Goal: Information Seeking & Learning: Learn about a topic

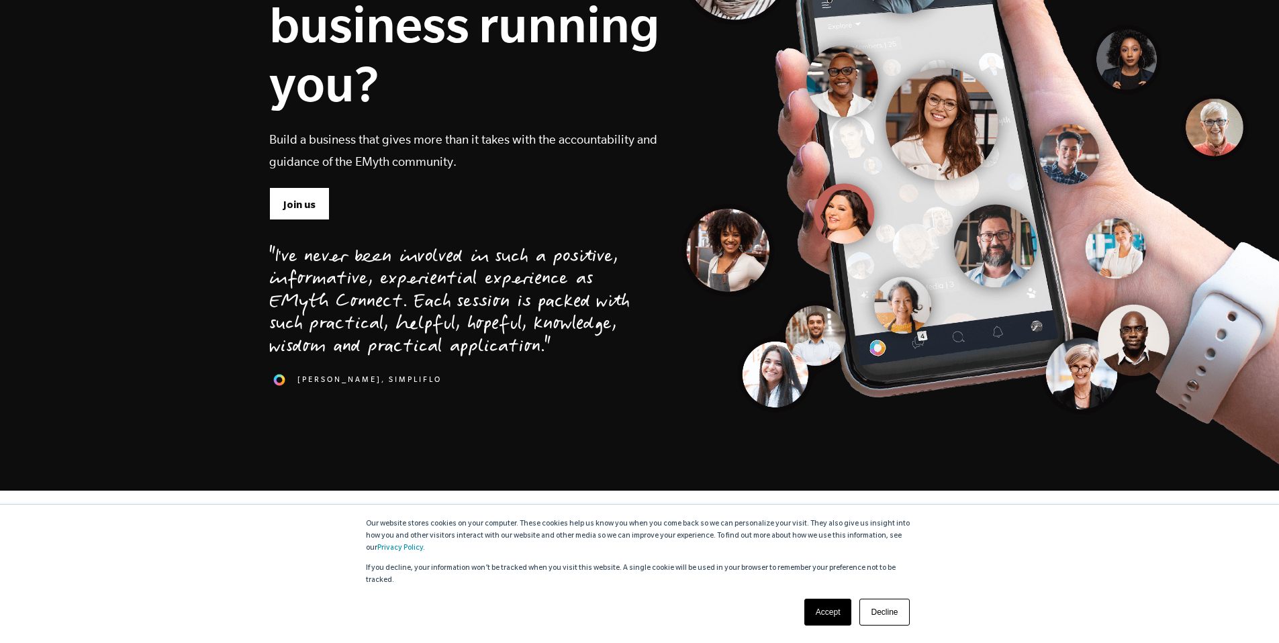
scroll to position [234, 0]
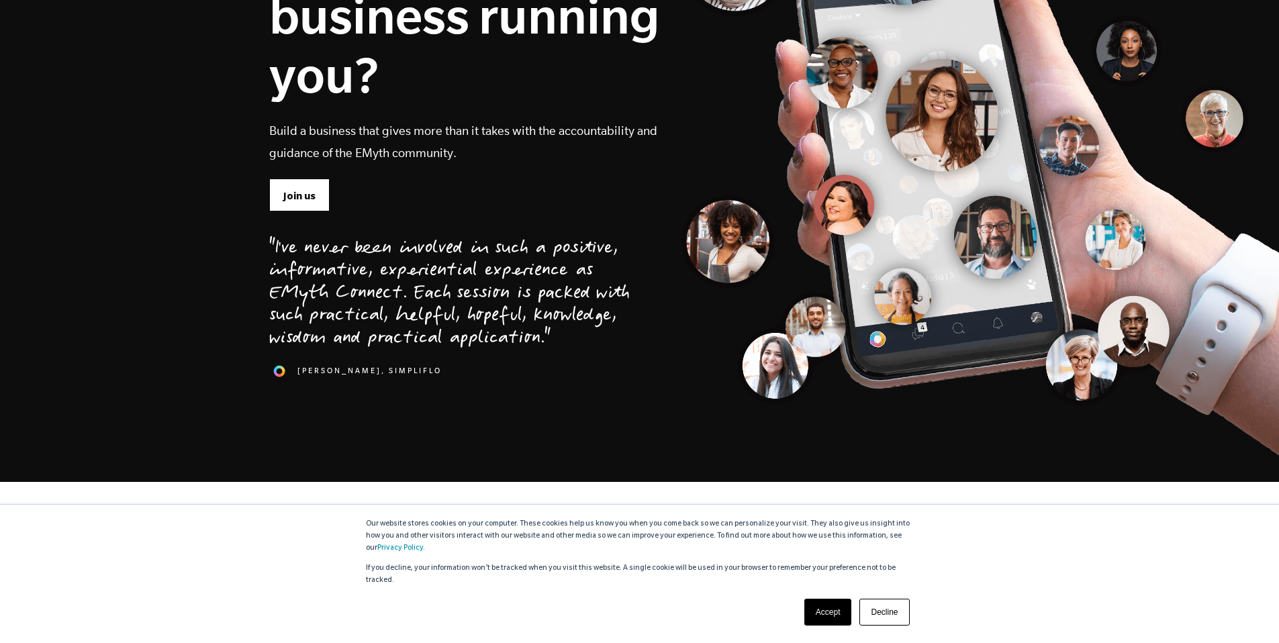
click at [831, 613] on link "Accept" at bounding box center [828, 612] width 48 height 27
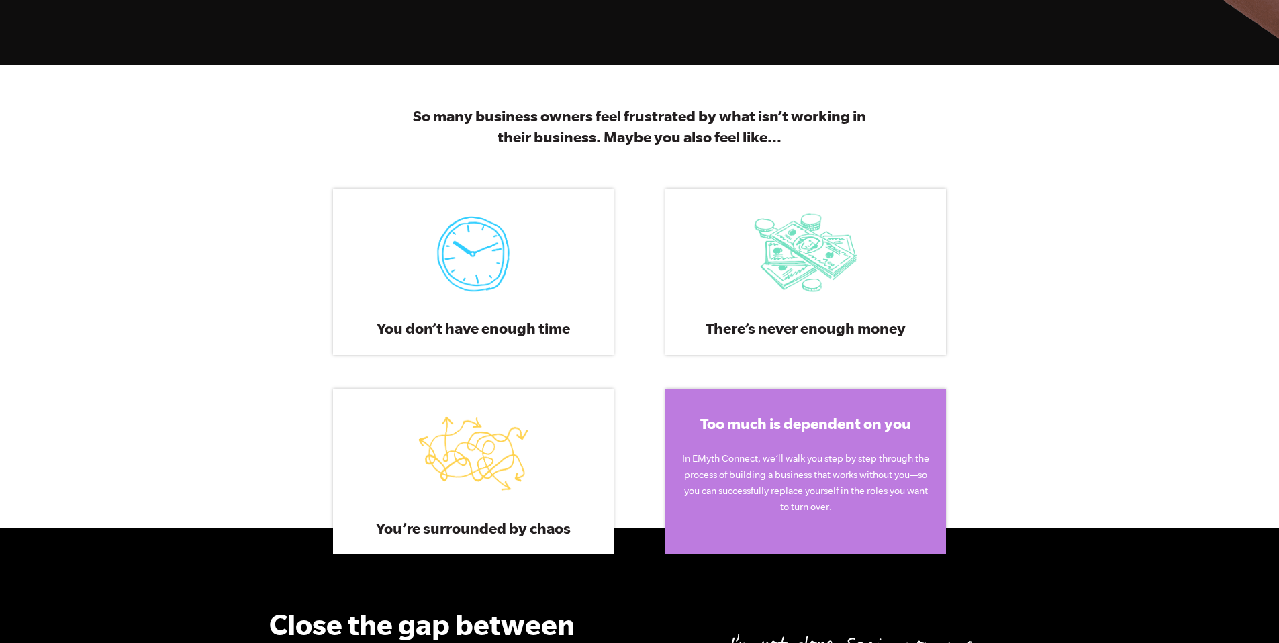
scroll to position [643, 0]
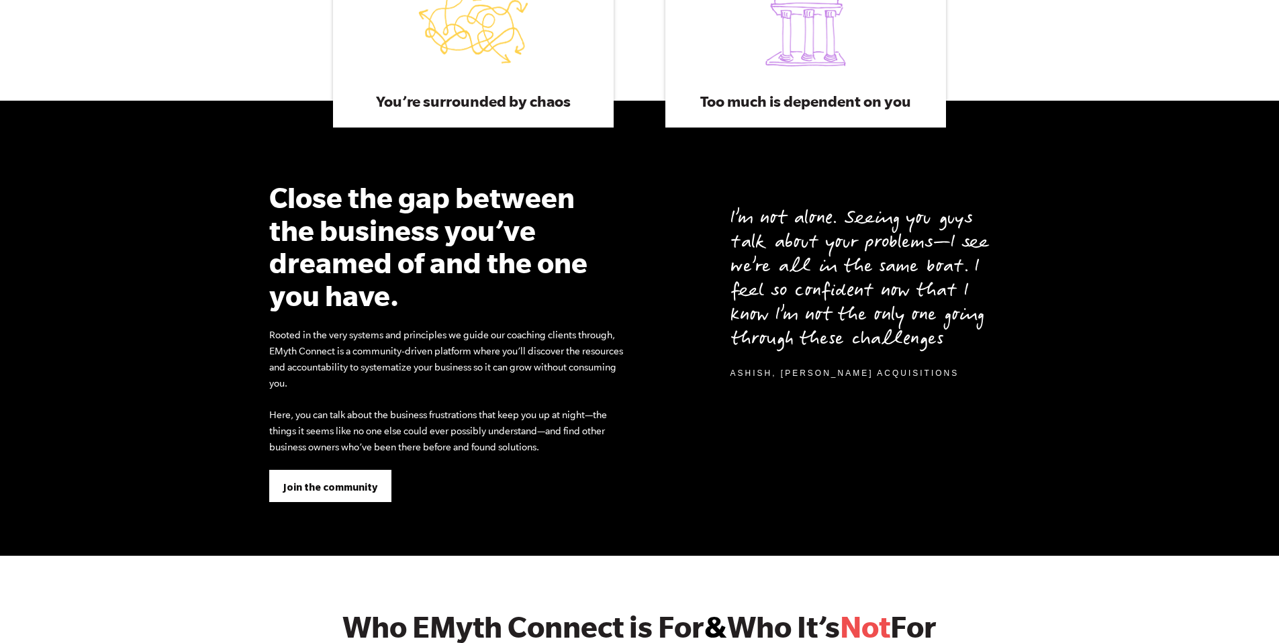
click at [363, 490] on span "Join the community" at bounding box center [330, 487] width 94 height 15
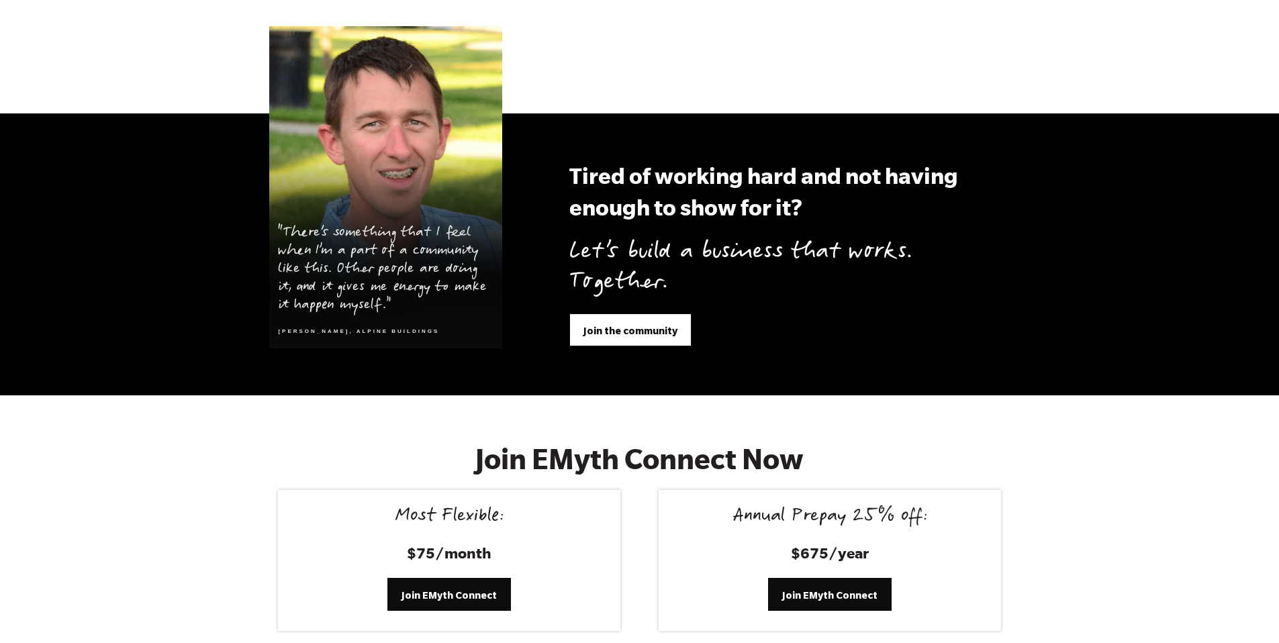
scroll to position [5304, 0]
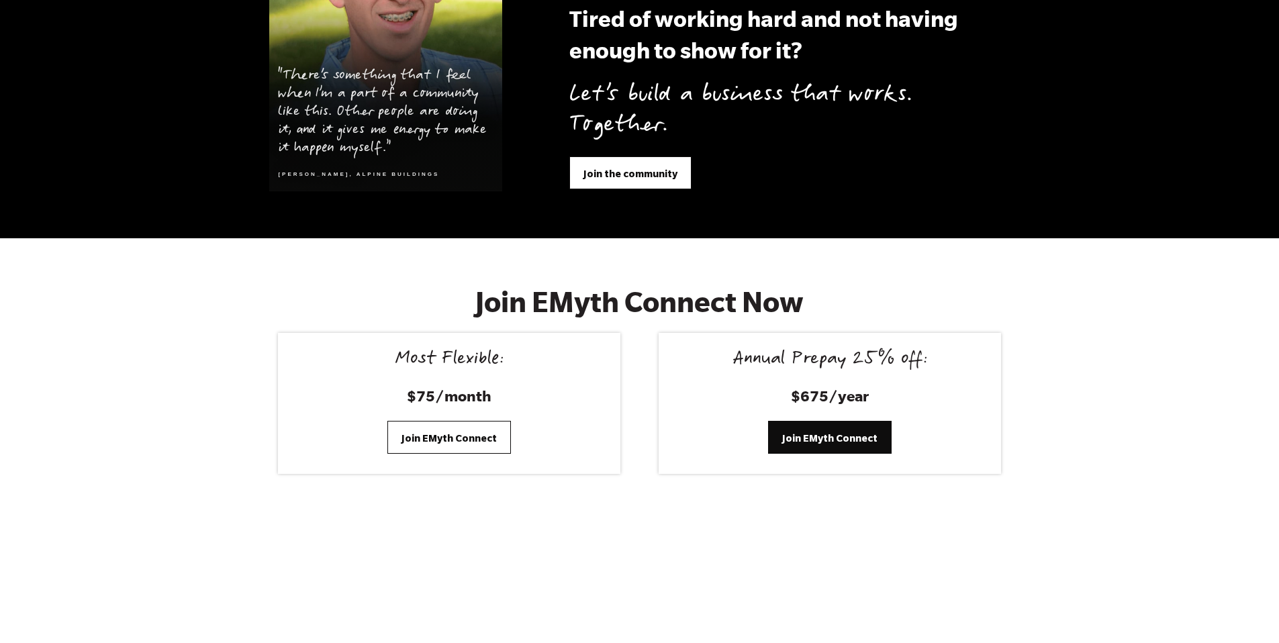
click at [485, 431] on span "Join EMyth Connect" at bounding box center [449, 438] width 95 height 15
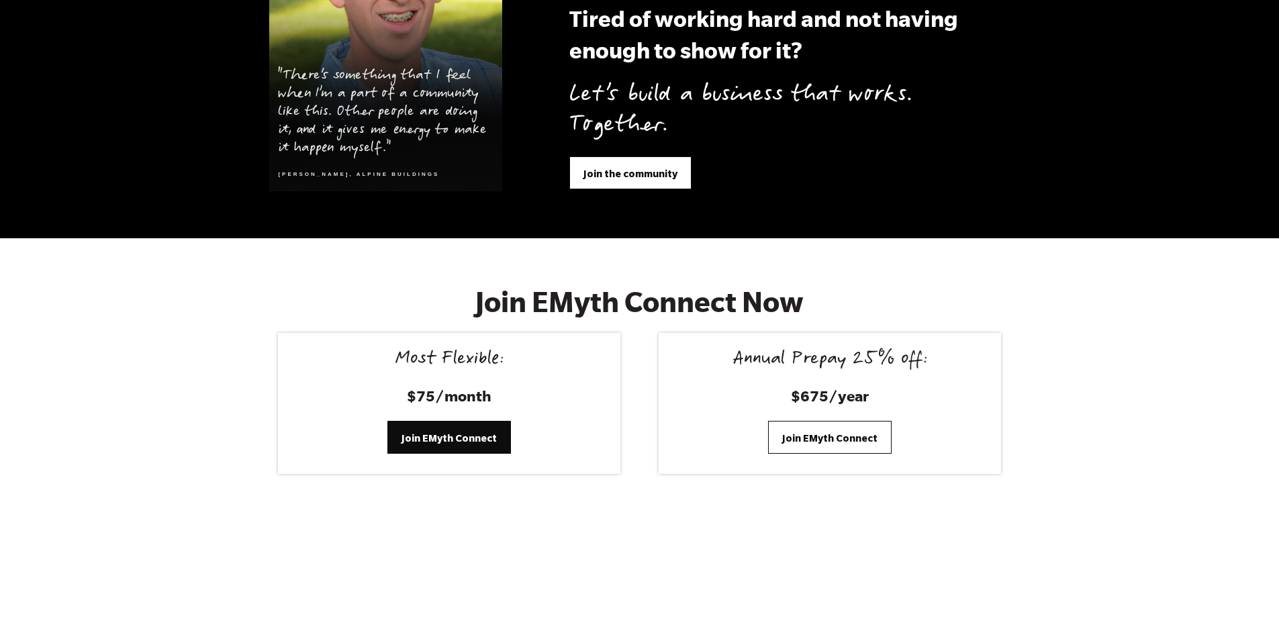
click at [834, 431] on link "Join EMyth Connect" at bounding box center [830, 437] width 124 height 32
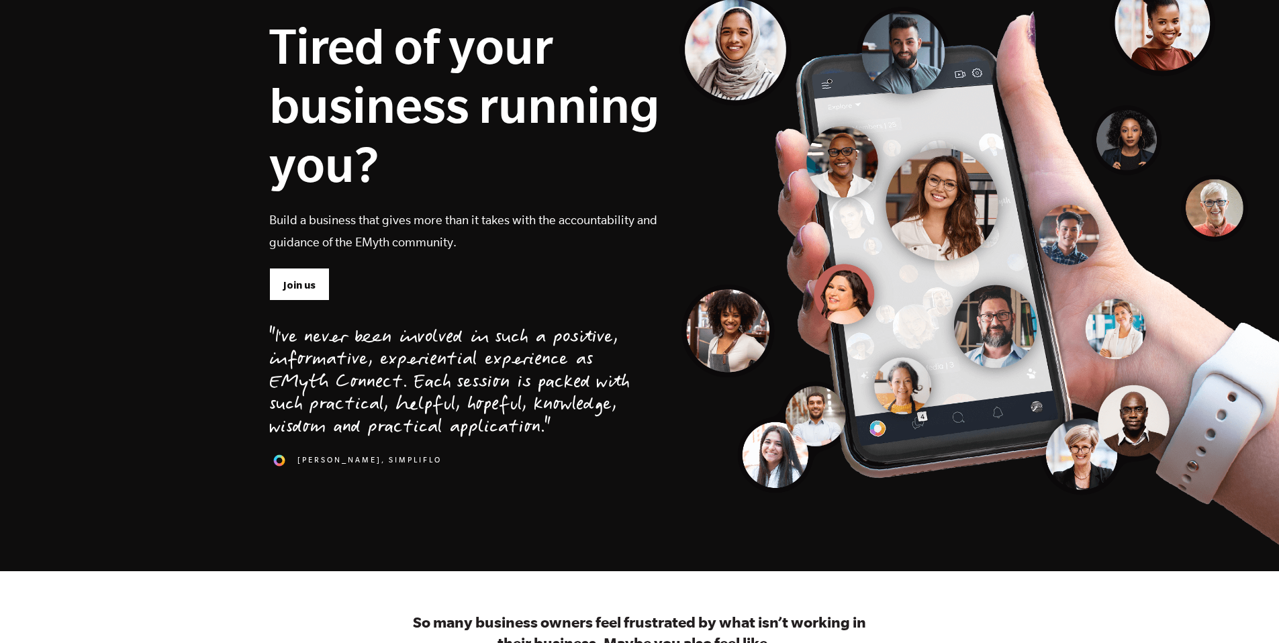
scroll to position [0, 0]
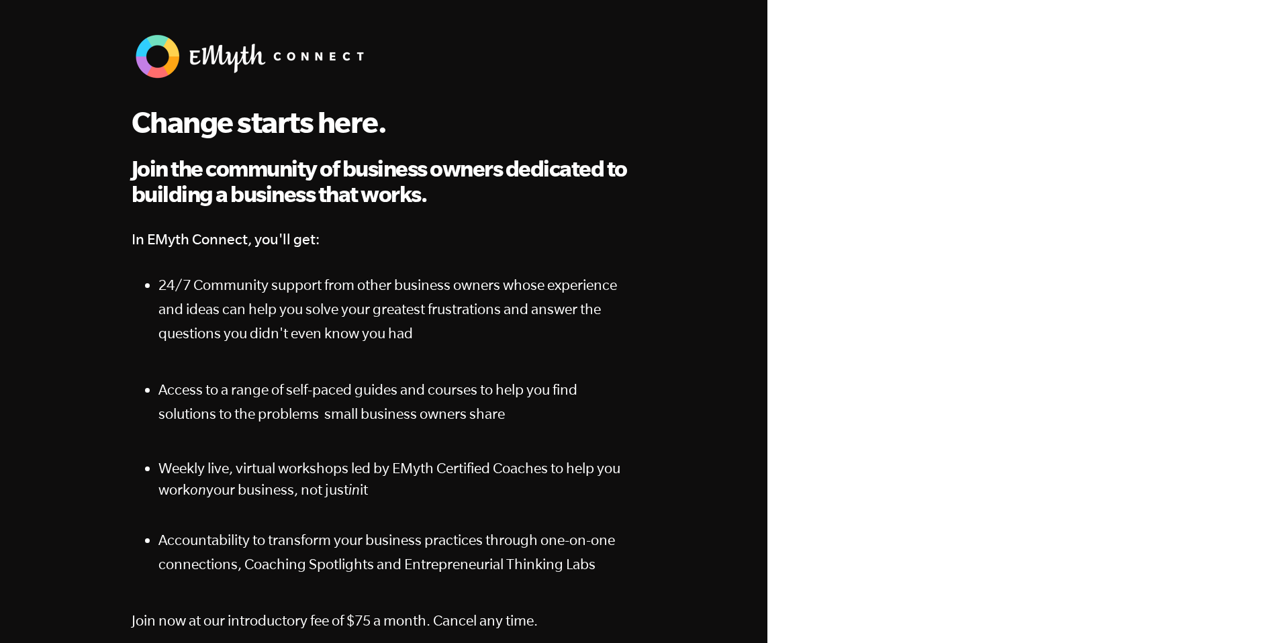
scroll to position [46, 0]
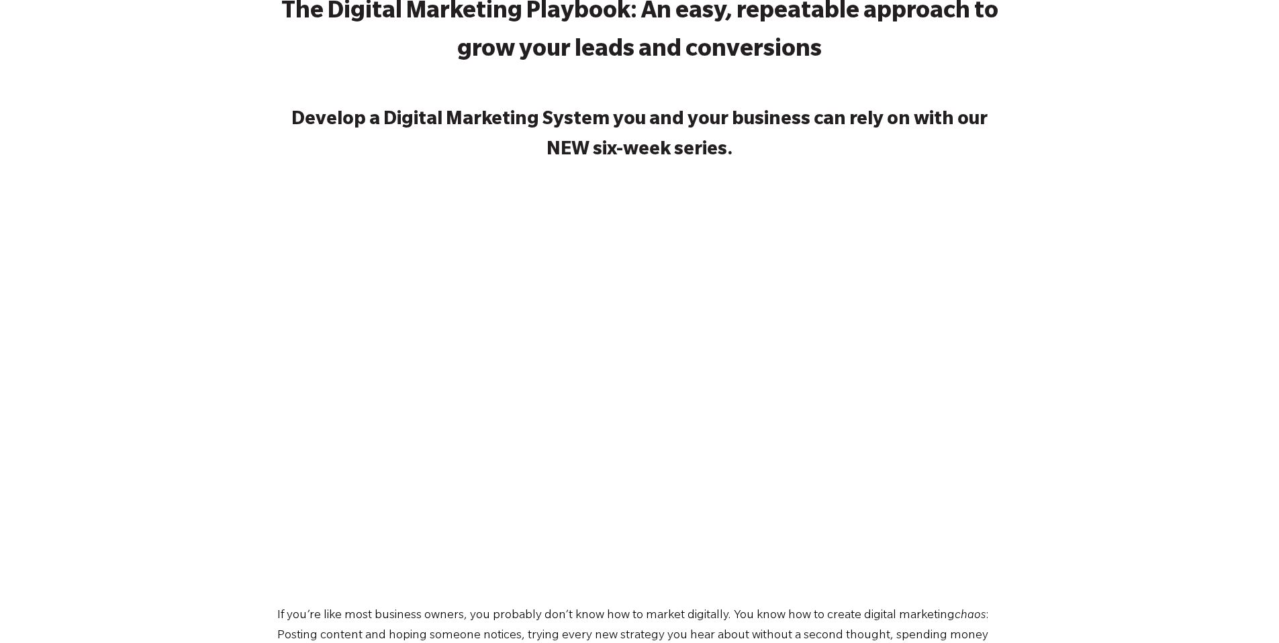
scroll to position [130, 0]
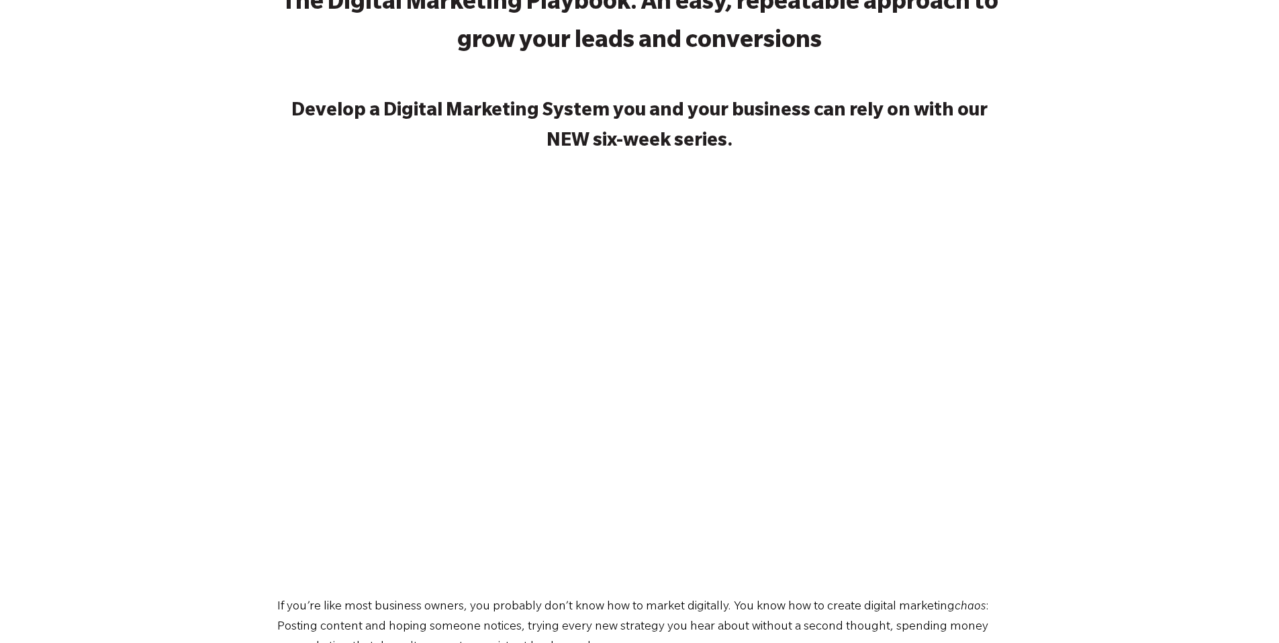
click at [158, 410] on div "The Digital Marketing Playbook: An easy, repeatable approach to grow your leads…" at bounding box center [639, 361] width 1279 height 771
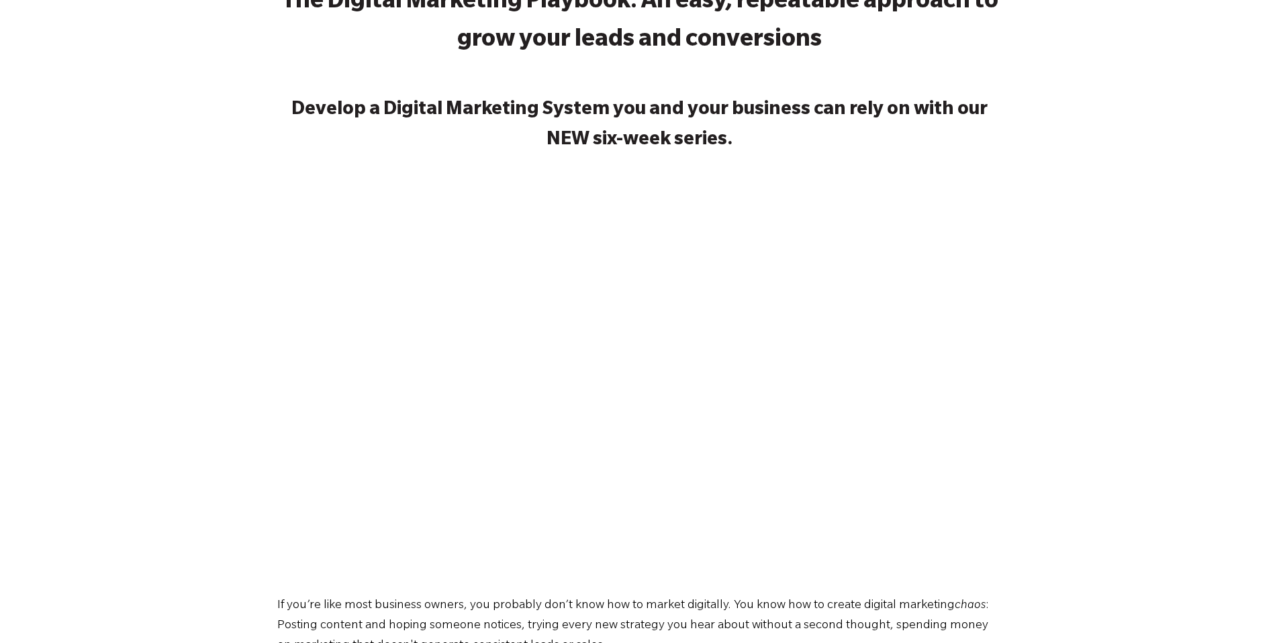
scroll to position [0, 0]
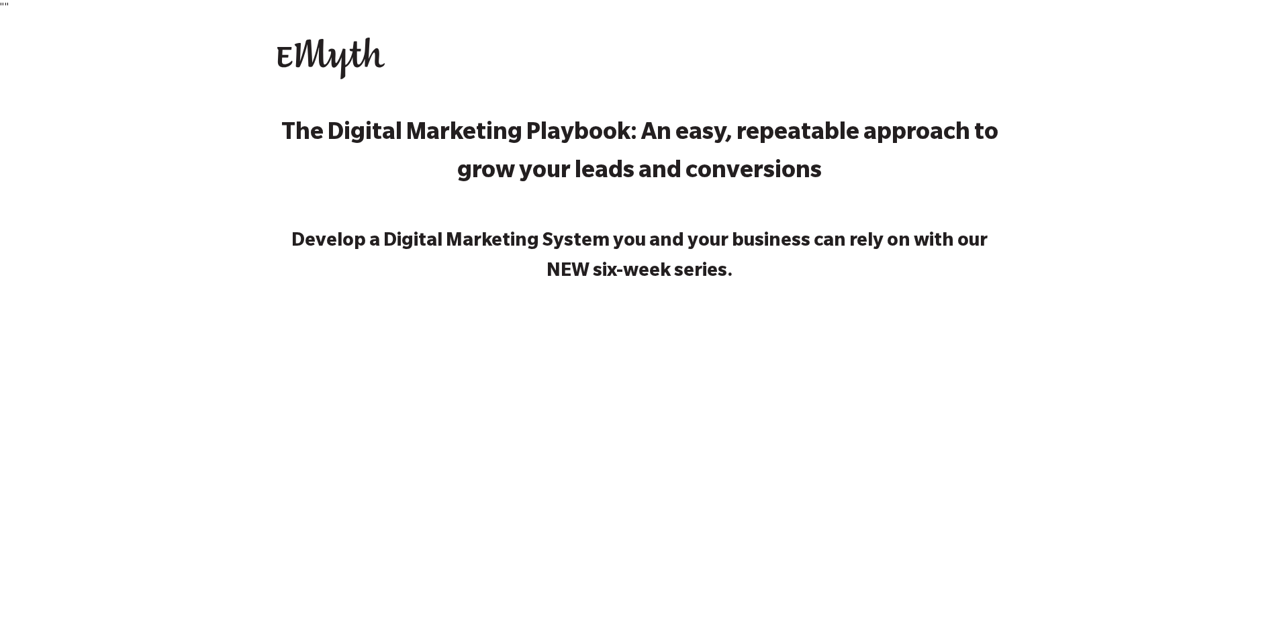
click at [264, 221] on div "The Digital Marketing Playbook: An easy, repeatable approach to grow your leads…" at bounding box center [639, 491] width 1279 height 771
click at [322, 64] on img at bounding box center [330, 59] width 107 height 42
drag, startPoint x: 322, startPoint y: 63, endPoint x: 334, endPoint y: 56, distance: 13.2
click at [326, 61] on img at bounding box center [330, 59] width 107 height 42
click at [334, 56] on img at bounding box center [330, 59] width 107 height 42
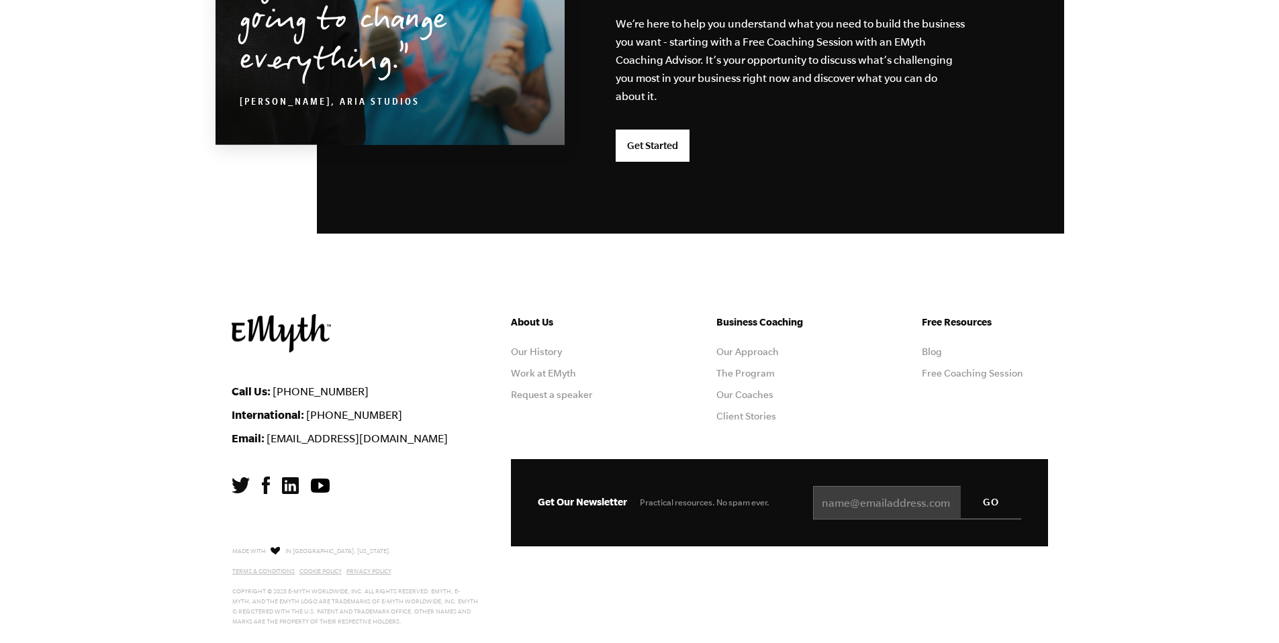
scroll to position [4520, 0]
click at [526, 346] on link "Our History" at bounding box center [536, 351] width 51 height 11
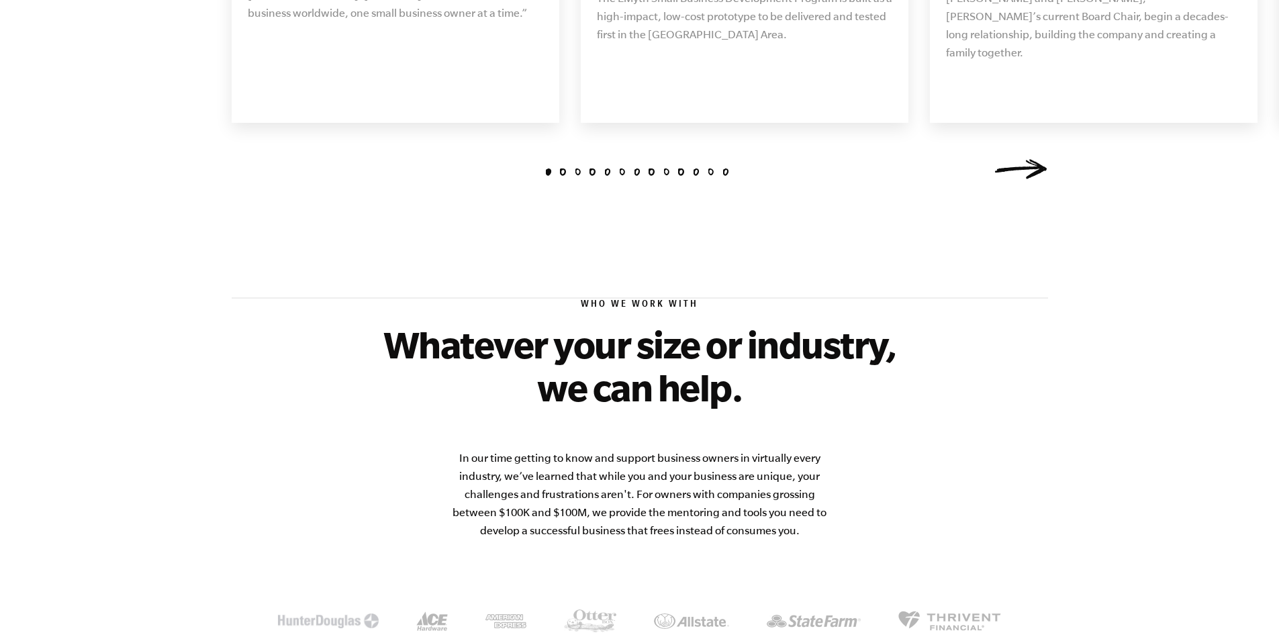
scroll to position [1870, 0]
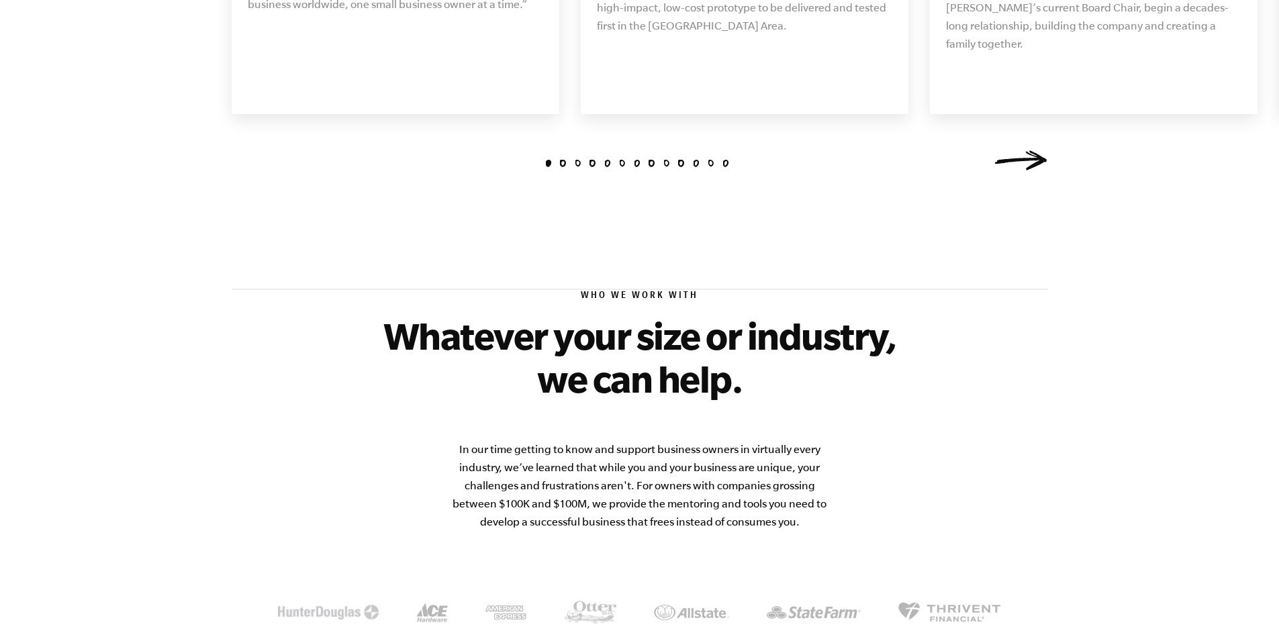
click at [1048, 171] on link "Next" at bounding box center [1021, 160] width 54 height 20
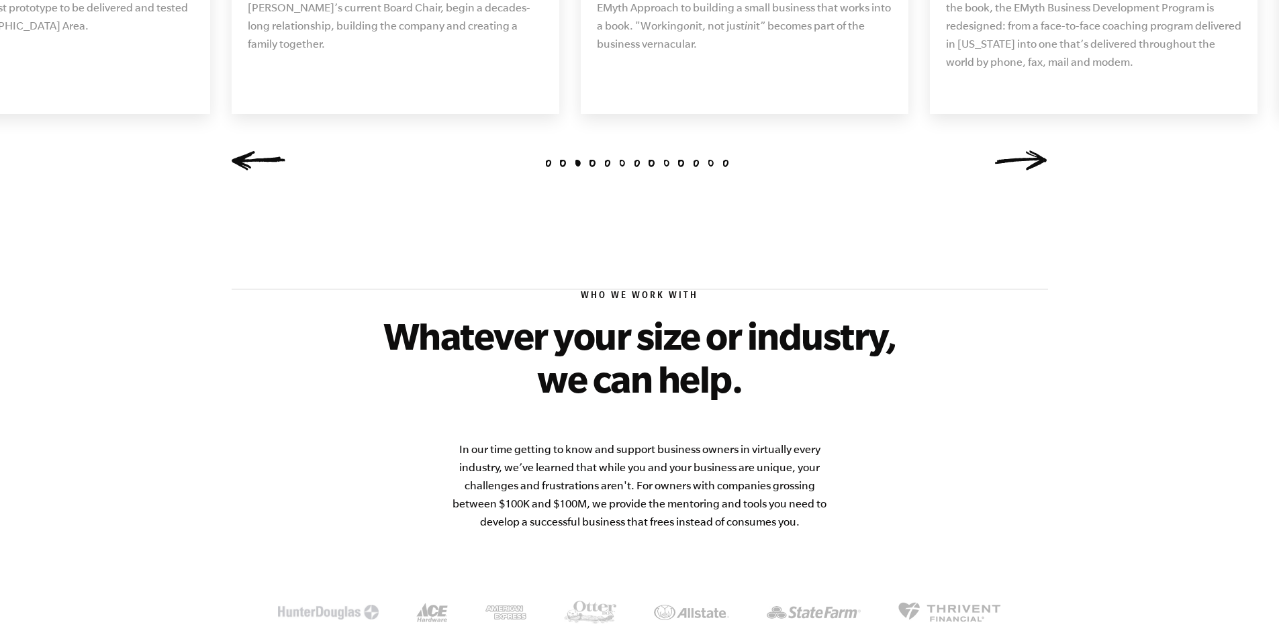
click at [1048, 171] on link "Next" at bounding box center [1021, 160] width 54 height 20
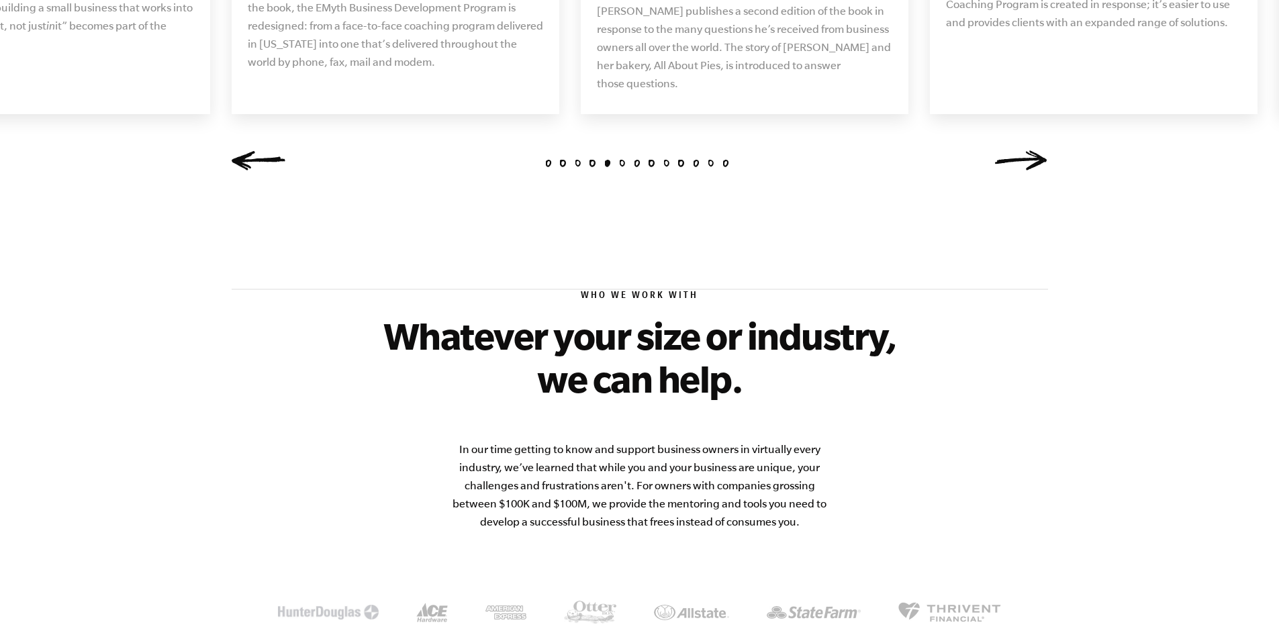
click at [1048, 171] on link "Next" at bounding box center [1021, 160] width 54 height 20
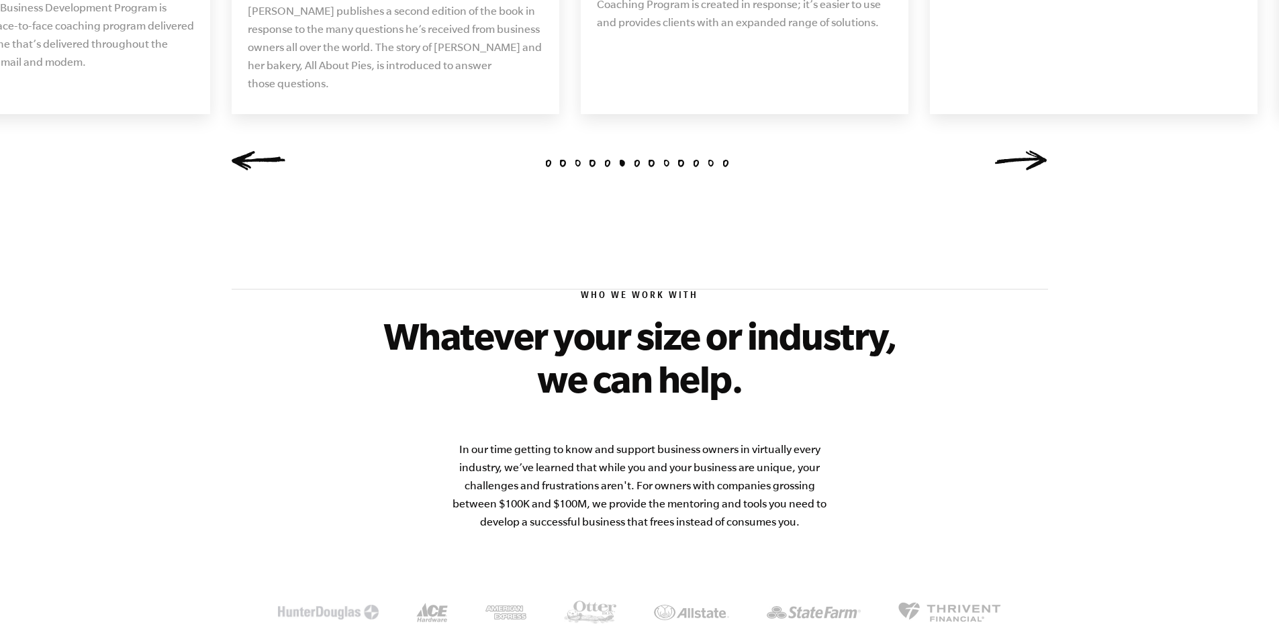
click at [1048, 171] on link "Next" at bounding box center [1021, 160] width 54 height 20
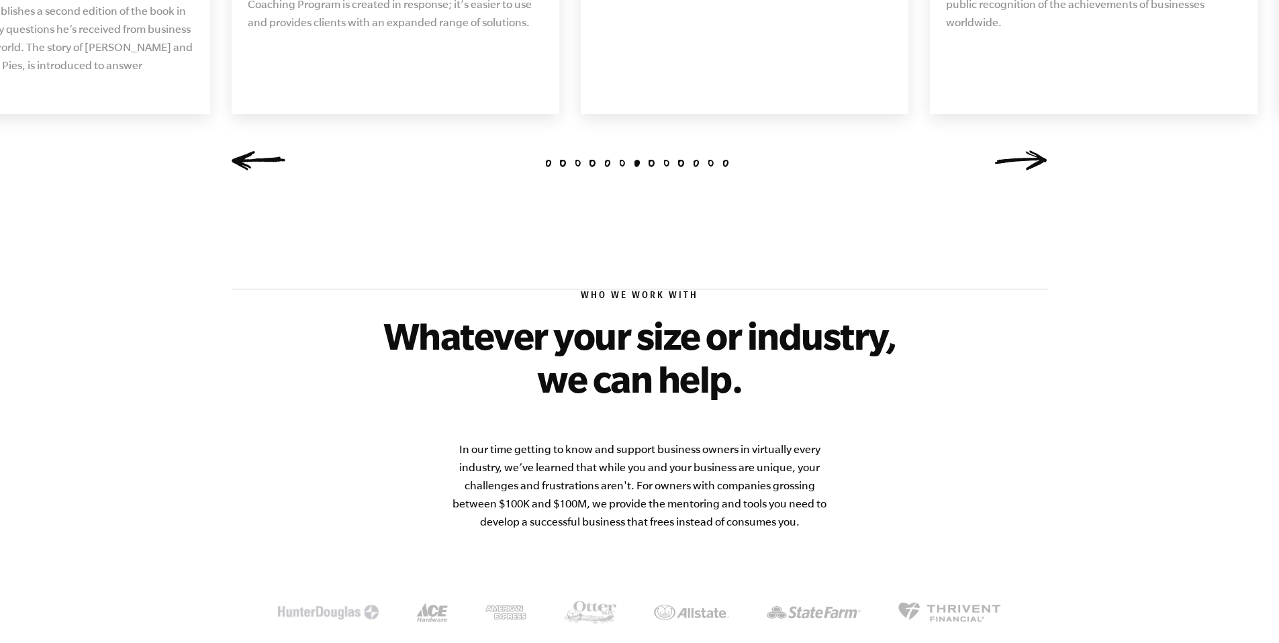
click at [1048, 171] on link "Next" at bounding box center [1021, 160] width 54 height 20
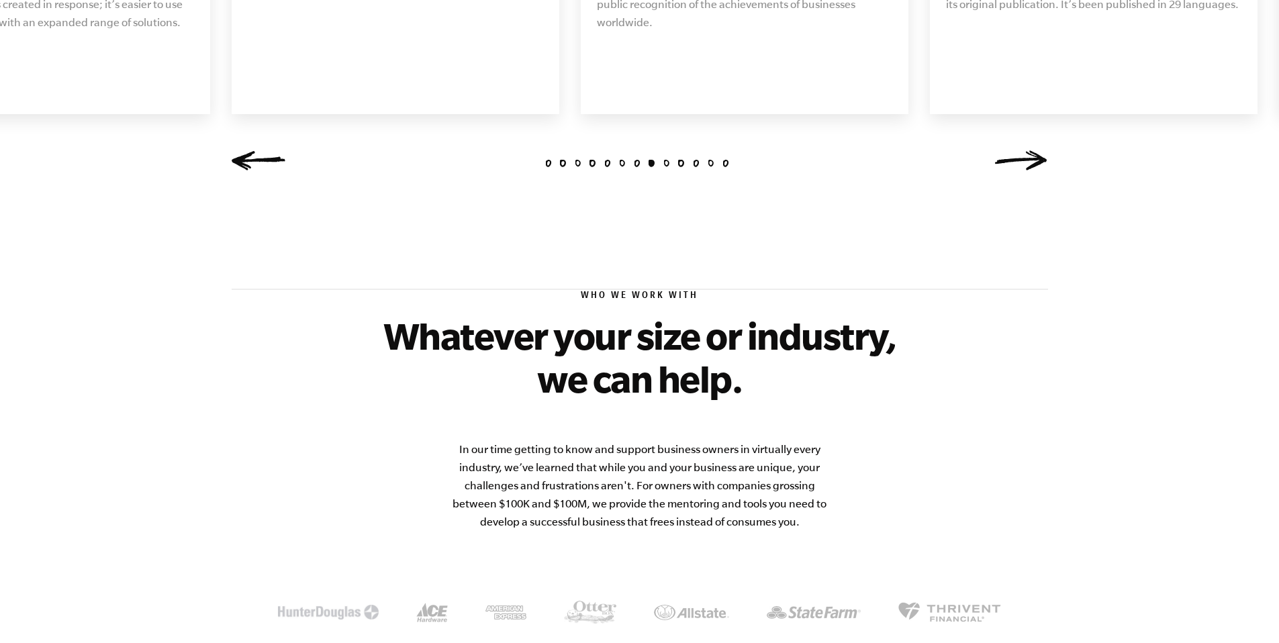
click at [1048, 171] on link "Next" at bounding box center [1021, 160] width 54 height 20
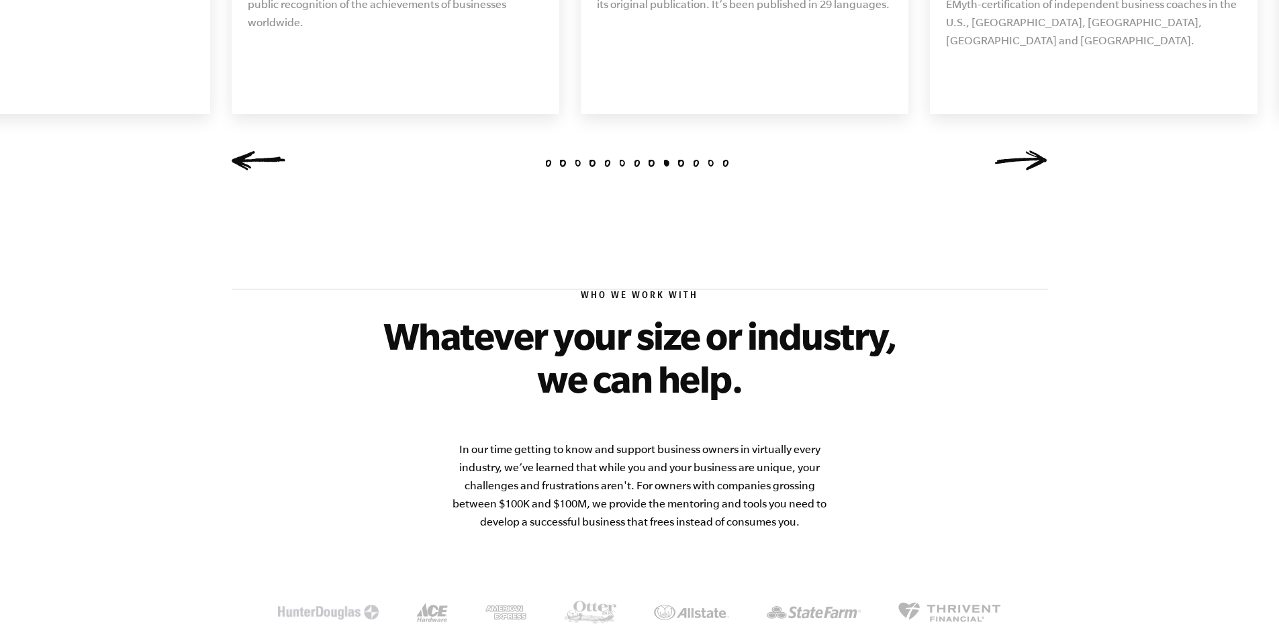
click at [1048, 171] on link "Next" at bounding box center [1021, 160] width 54 height 20
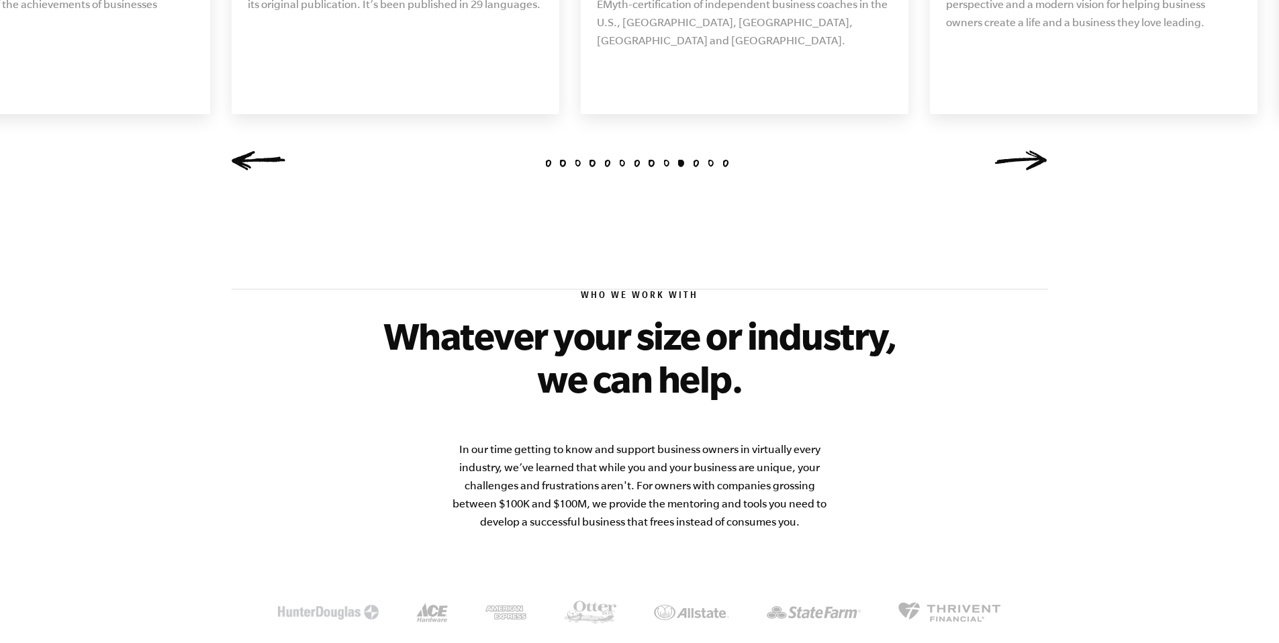
click at [1048, 171] on link "Next" at bounding box center [1021, 160] width 54 height 20
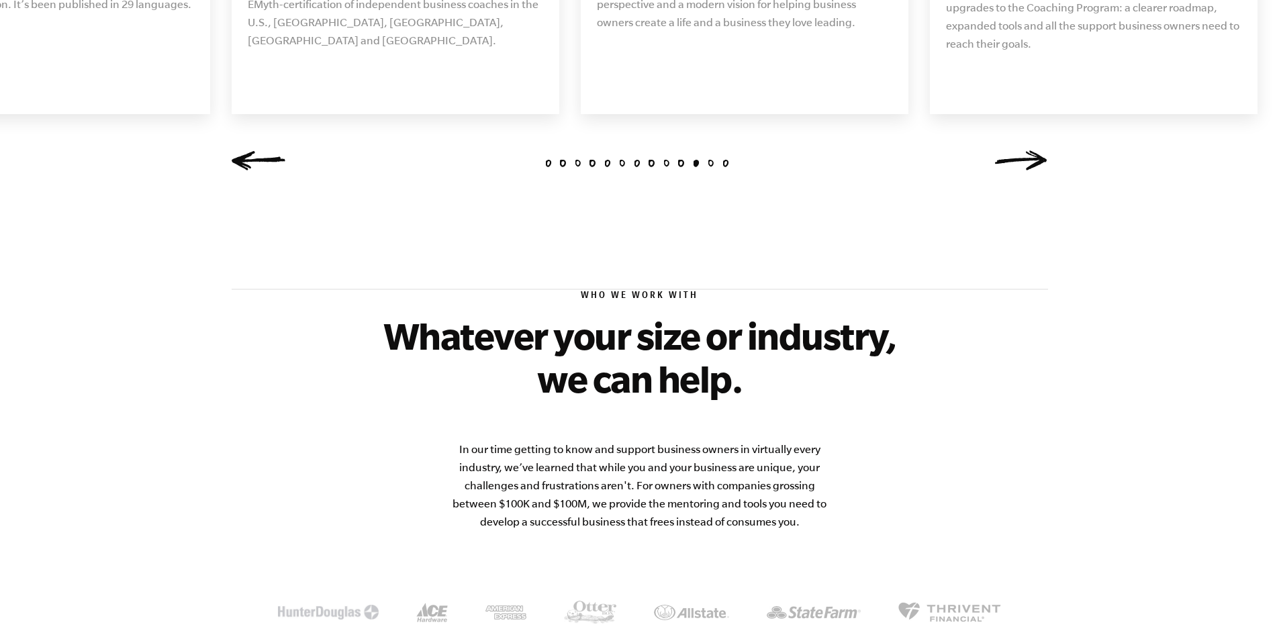
scroll to position [1879, 0]
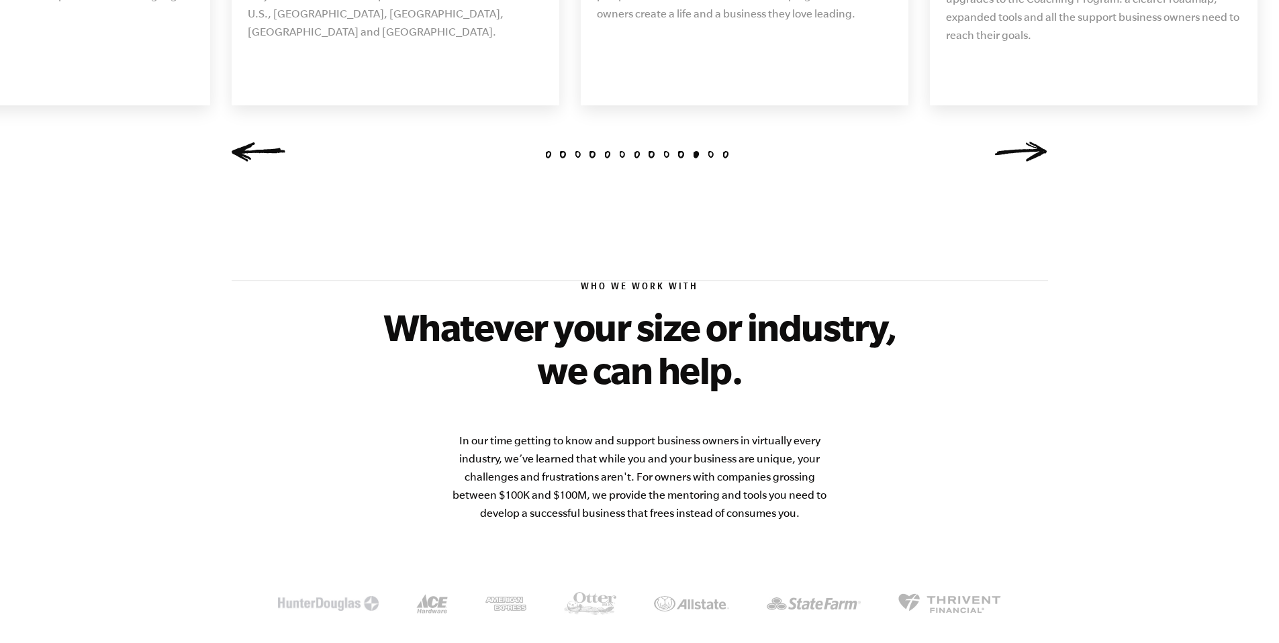
click at [1048, 162] on link "Next" at bounding box center [1021, 152] width 54 height 20
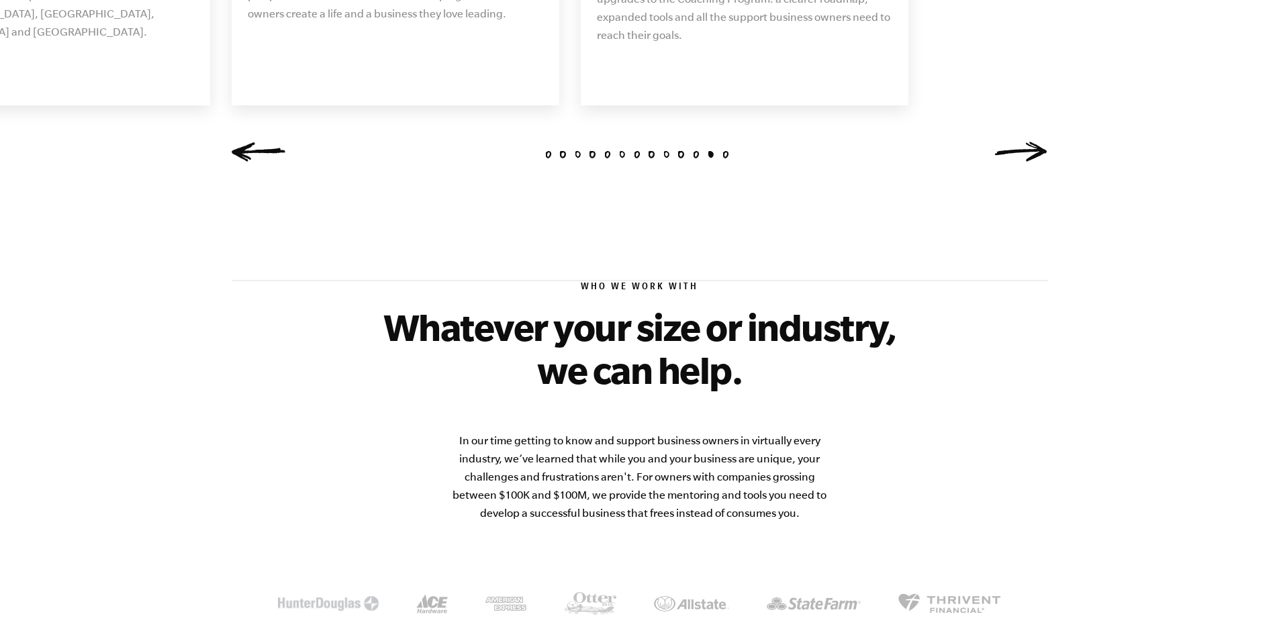
click at [1048, 162] on link "Next" at bounding box center [1021, 152] width 54 height 20
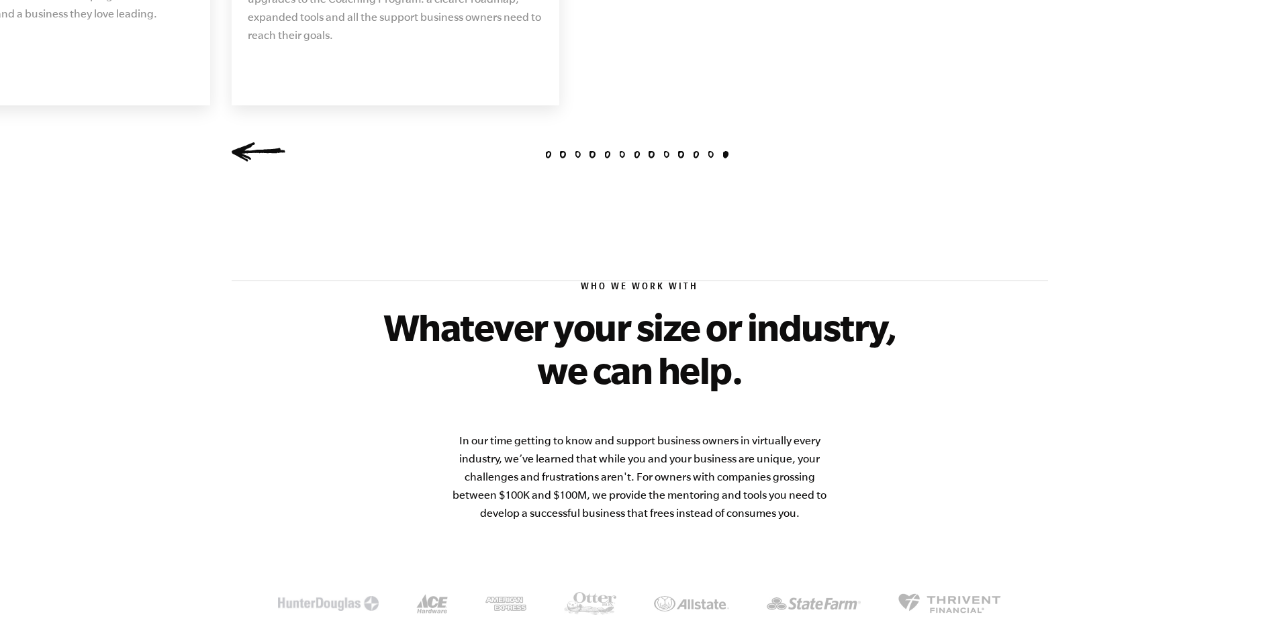
click at [1064, 173] on div "1 2 3 4 5 6 7 8 9 10 11 12 13 1977 The vision that launches an industry Michael…" at bounding box center [640, 27] width 849 height 289
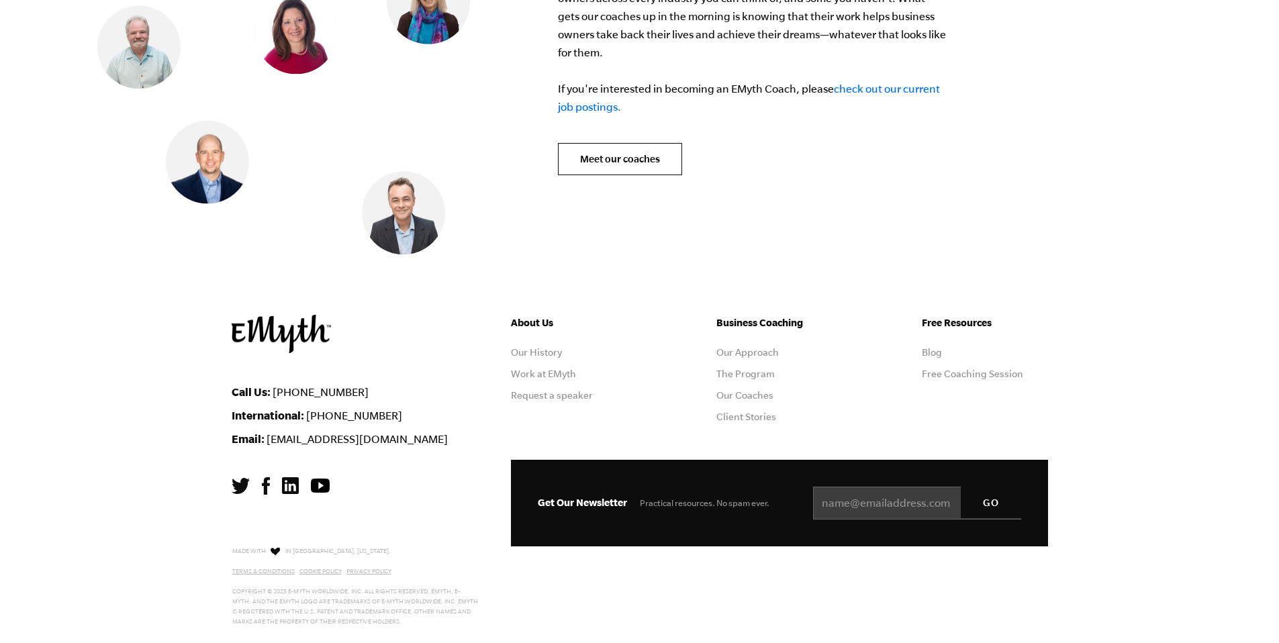
scroll to position [6392, 0]
click at [940, 113] on link "check out our current job postings." at bounding box center [749, 98] width 382 height 30
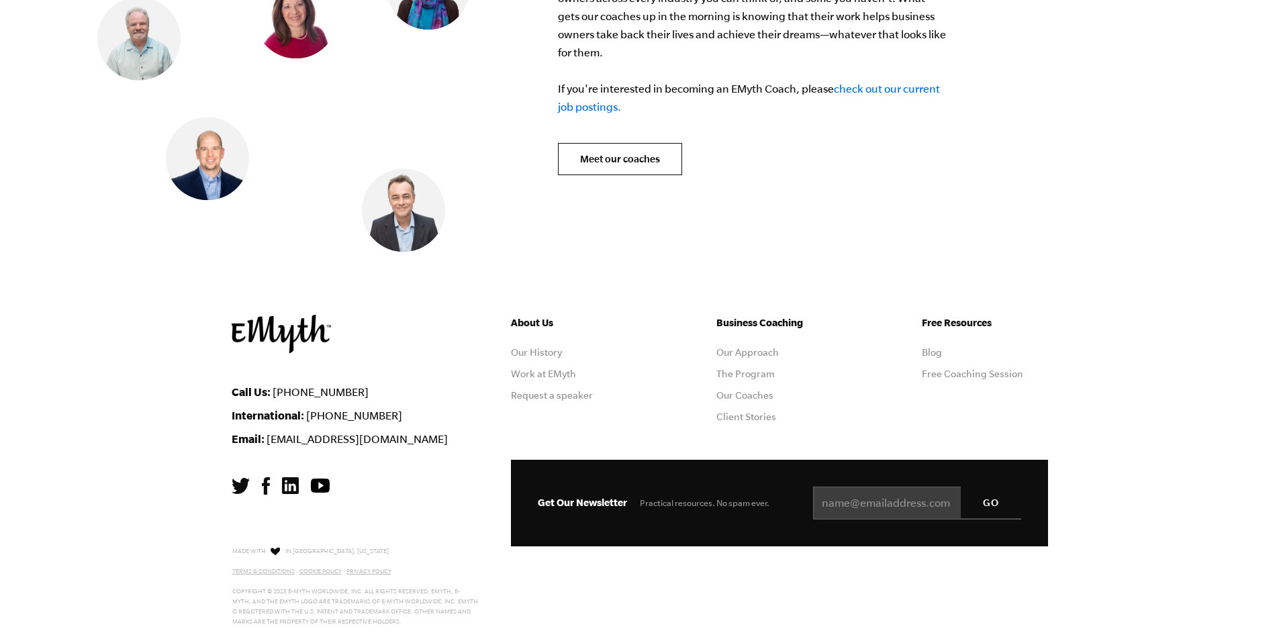
scroll to position [5742, 0]
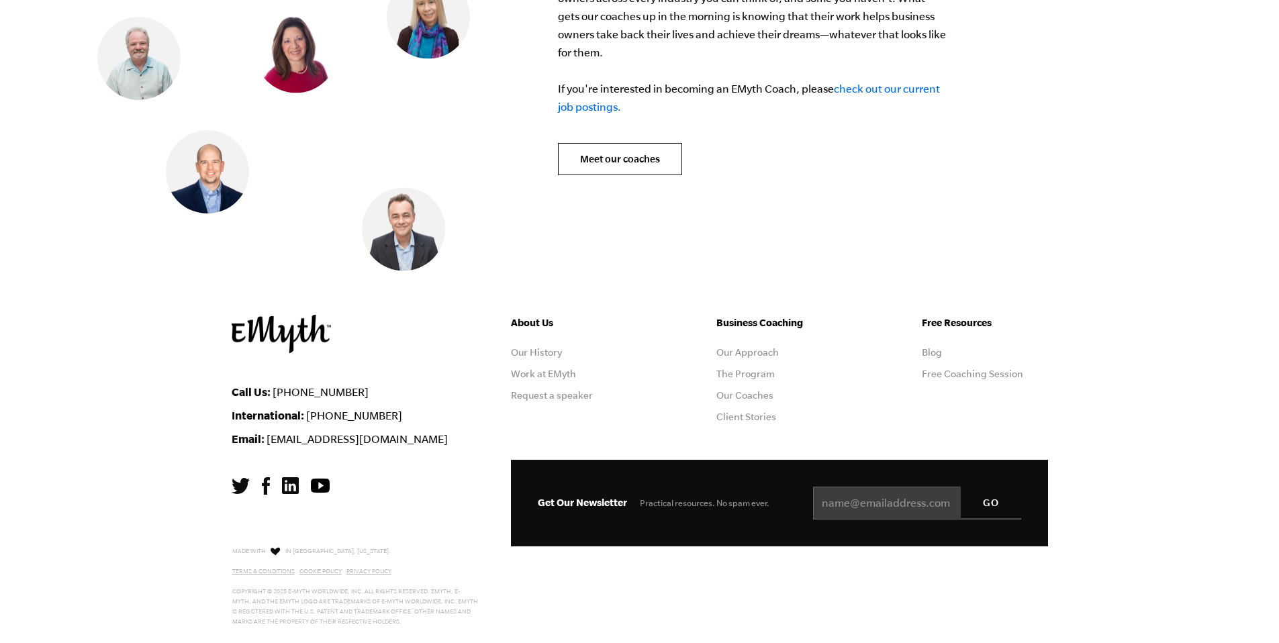
scroll to position [6758, 0]
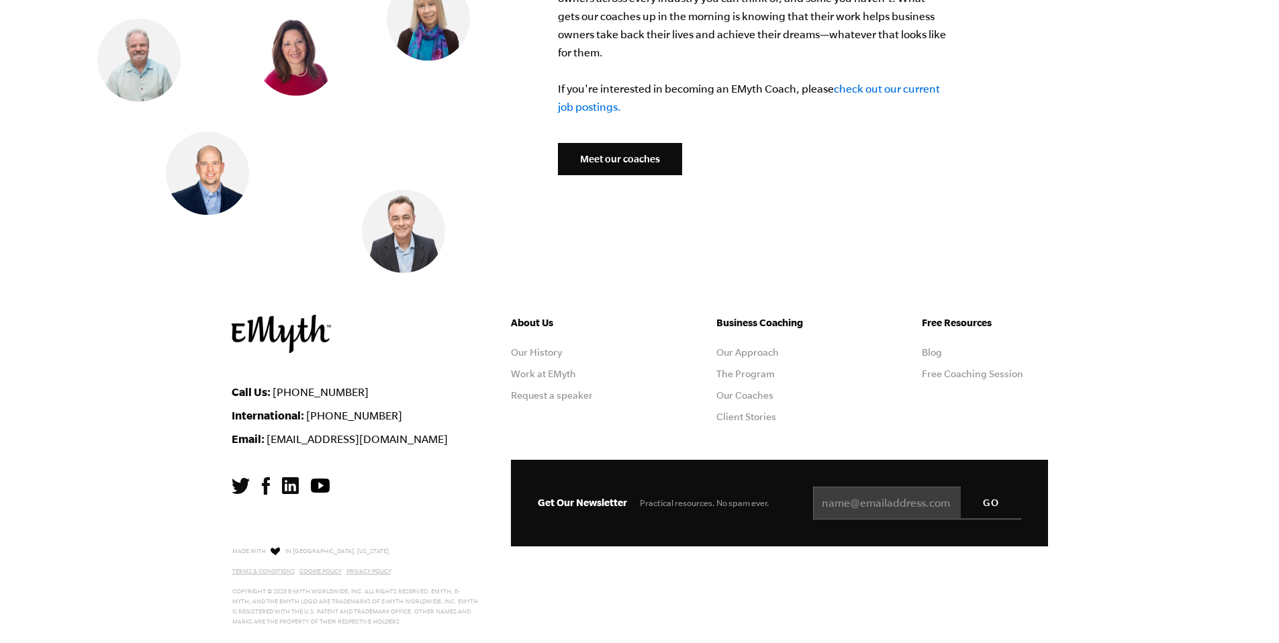
click at [619, 175] on link "Meet our coaches" at bounding box center [620, 159] width 124 height 32
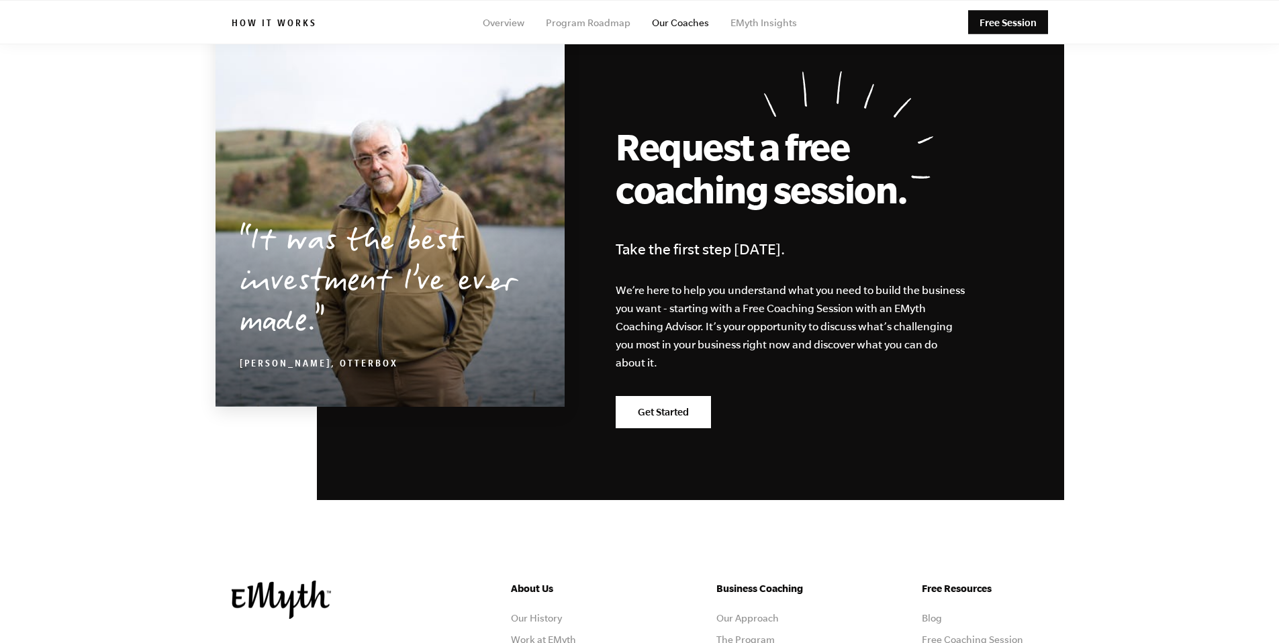
scroll to position [2077, 0]
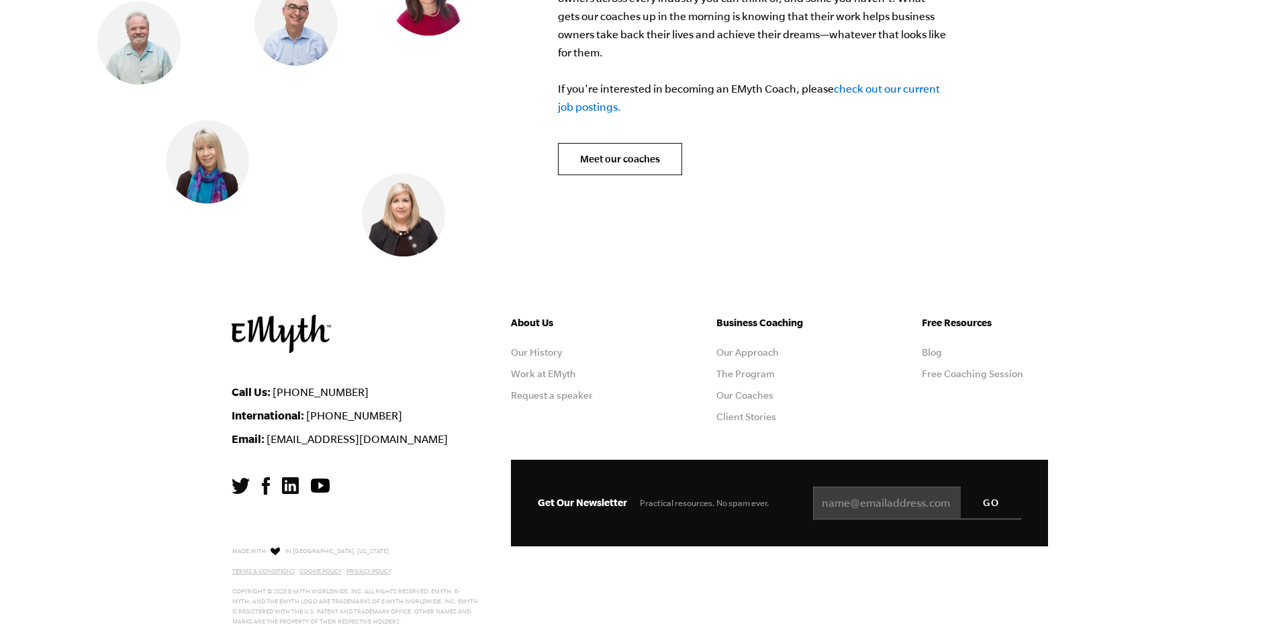
scroll to position [6923, 0]
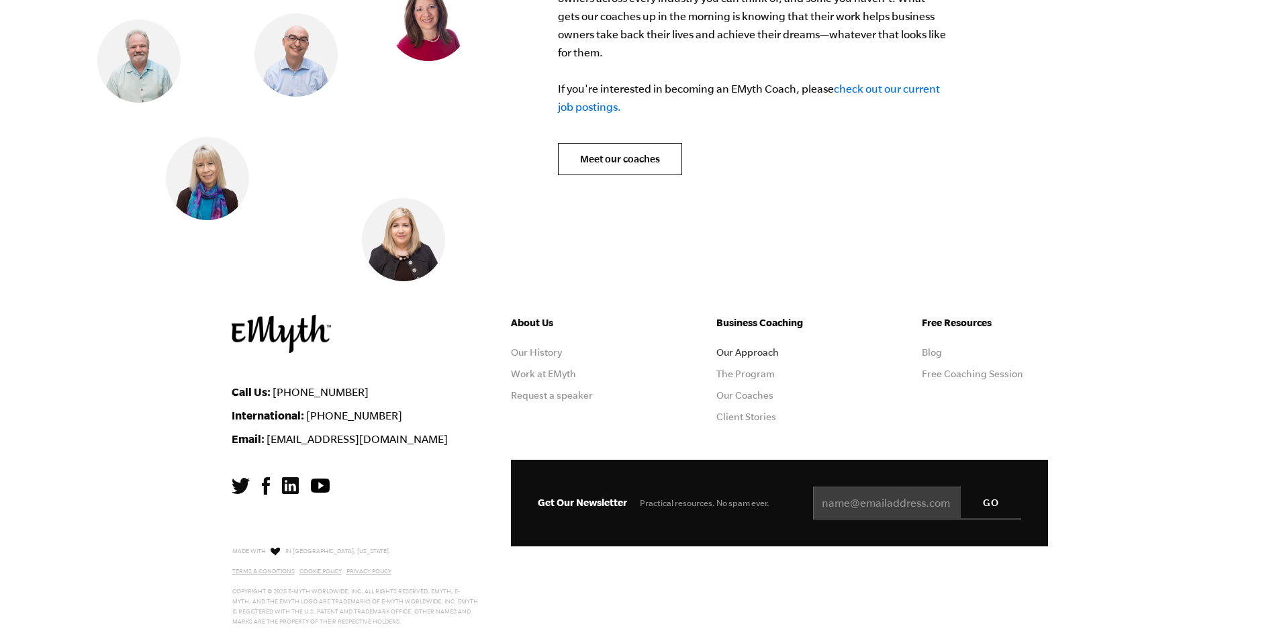
click at [779, 347] on link "Our Approach" at bounding box center [747, 352] width 62 height 11
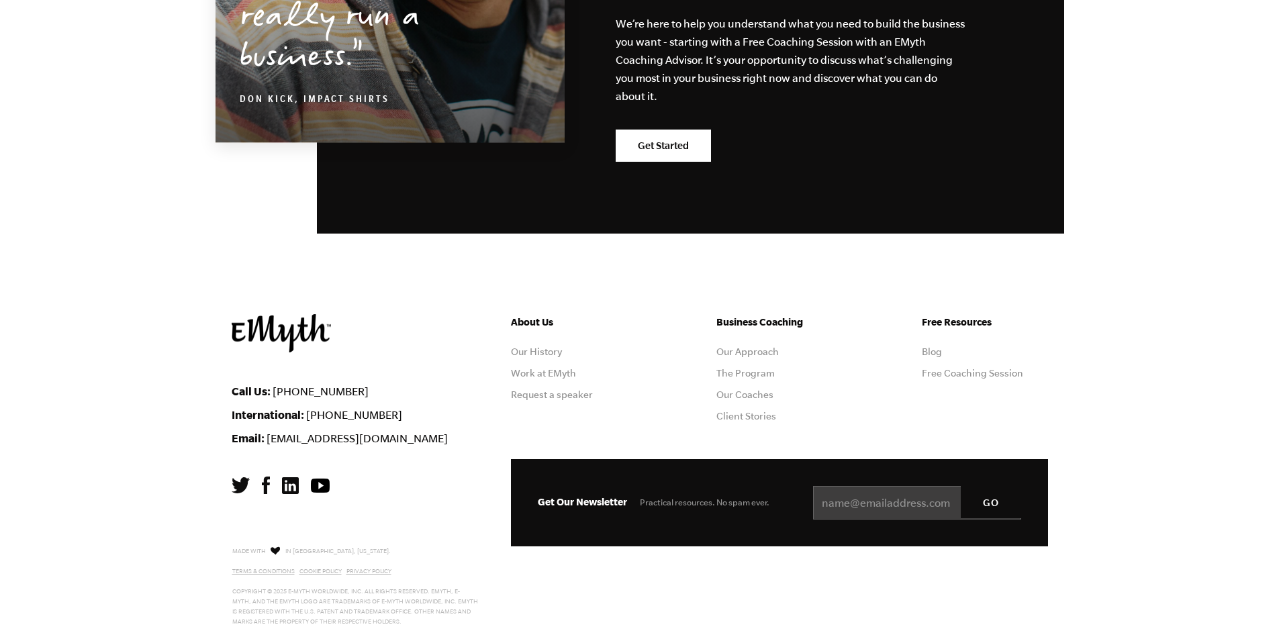
scroll to position [5402, 0]
